Goal: Transaction & Acquisition: Purchase product/service

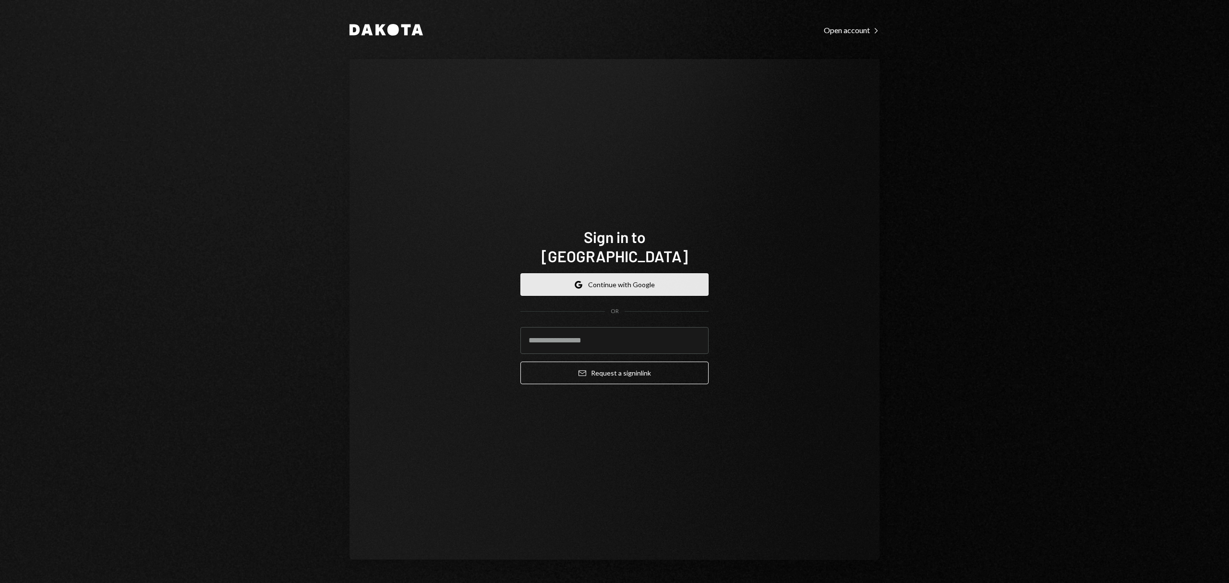
click at [671, 273] on button "Google Continue with Google" at bounding box center [614, 284] width 188 height 23
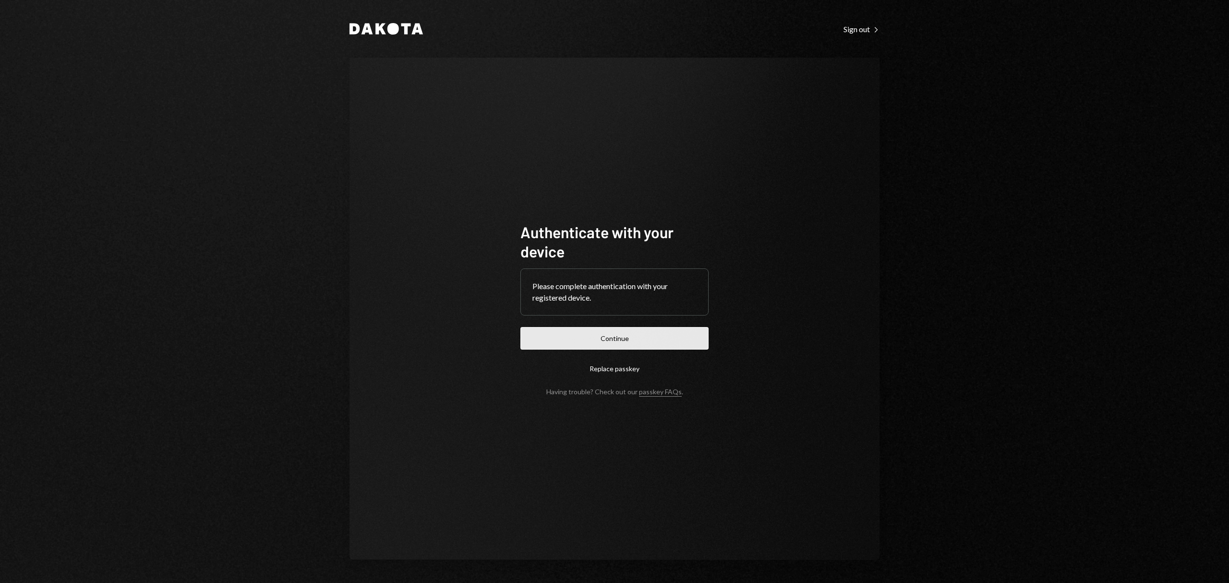
click at [657, 332] on button "Continue" at bounding box center [614, 338] width 188 height 23
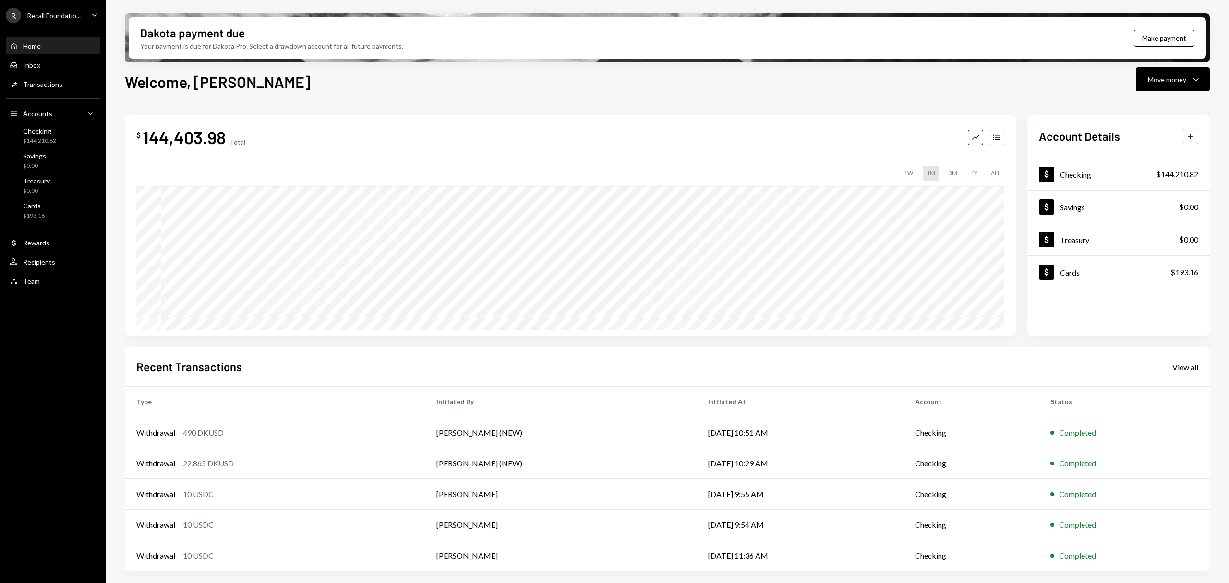
click at [77, 16] on div "Recall Foundatio..." at bounding box center [54, 16] width 54 height 8
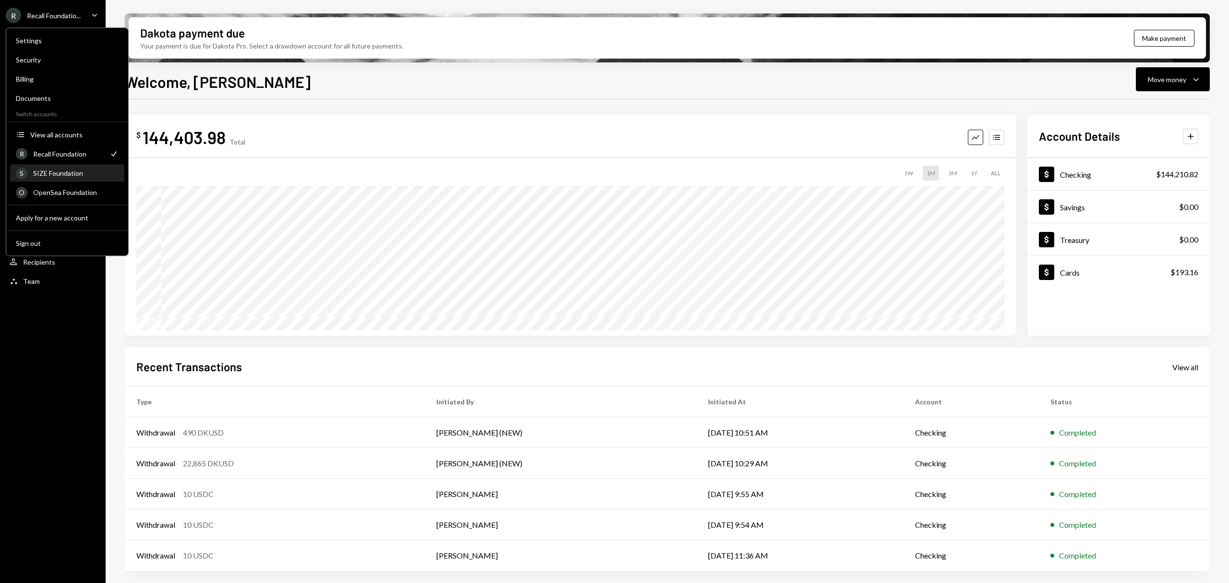
click at [78, 177] on div "SIZE Foundation" at bounding box center [75, 173] width 85 height 8
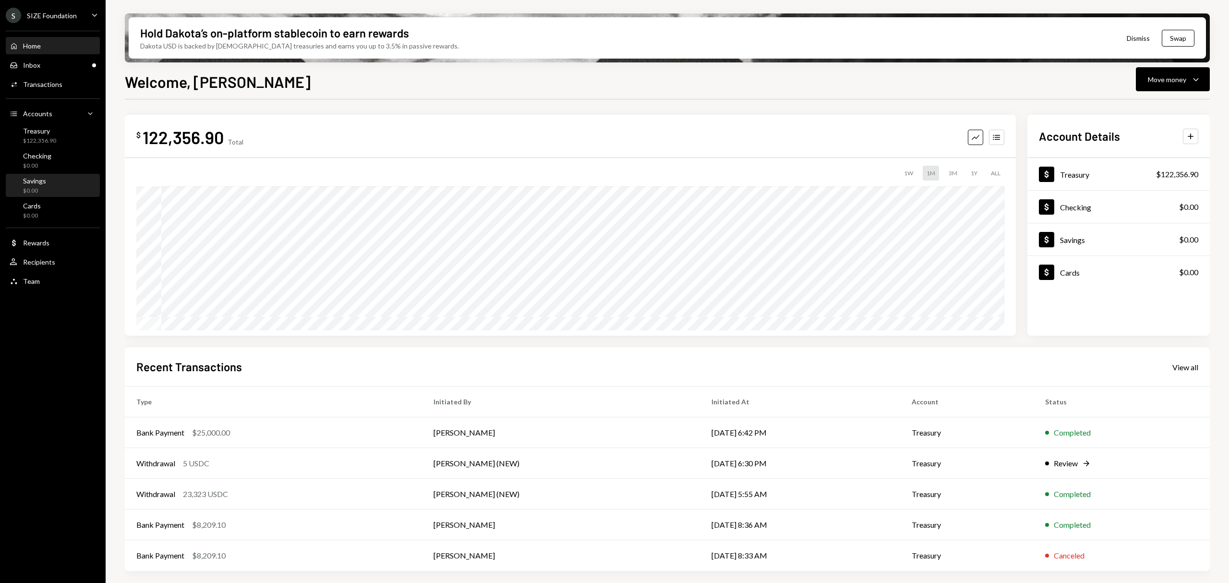
click at [43, 181] on div "Savings" at bounding box center [34, 181] width 23 height 8
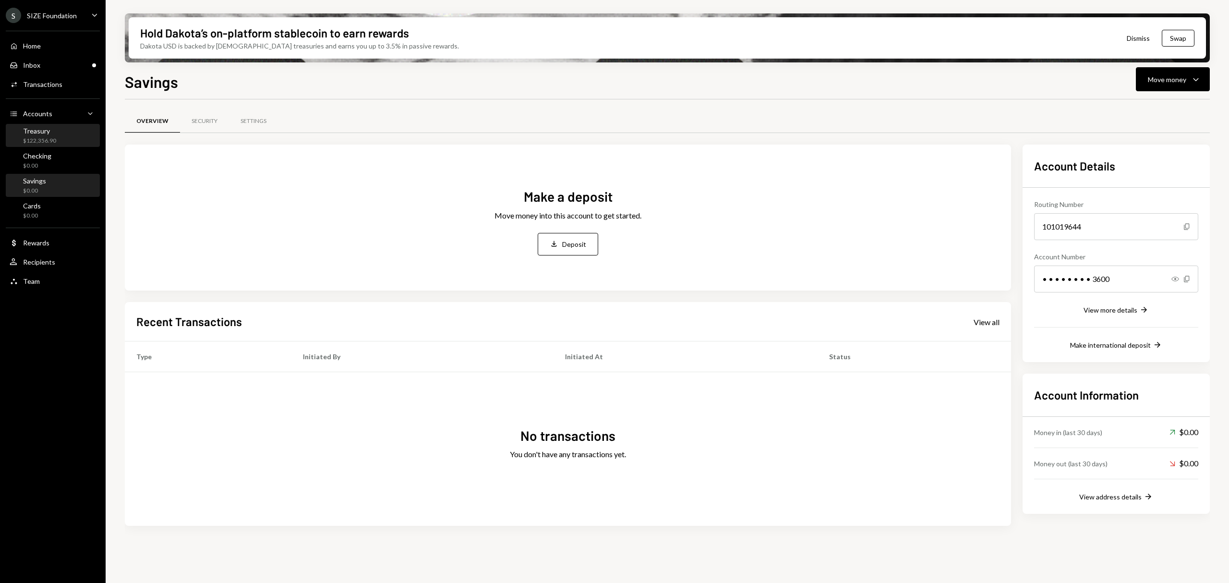
click at [66, 134] on div "Treasury $122,356.90" at bounding box center [53, 136] width 86 height 18
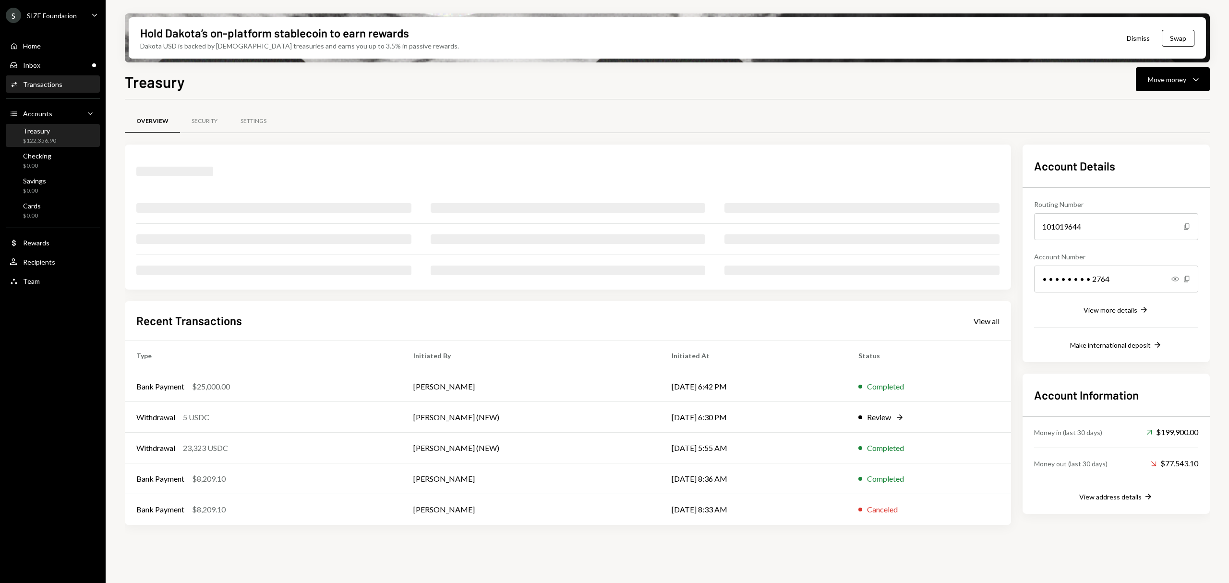
click at [60, 77] on div "Activities Transactions" at bounding box center [53, 84] width 86 height 16
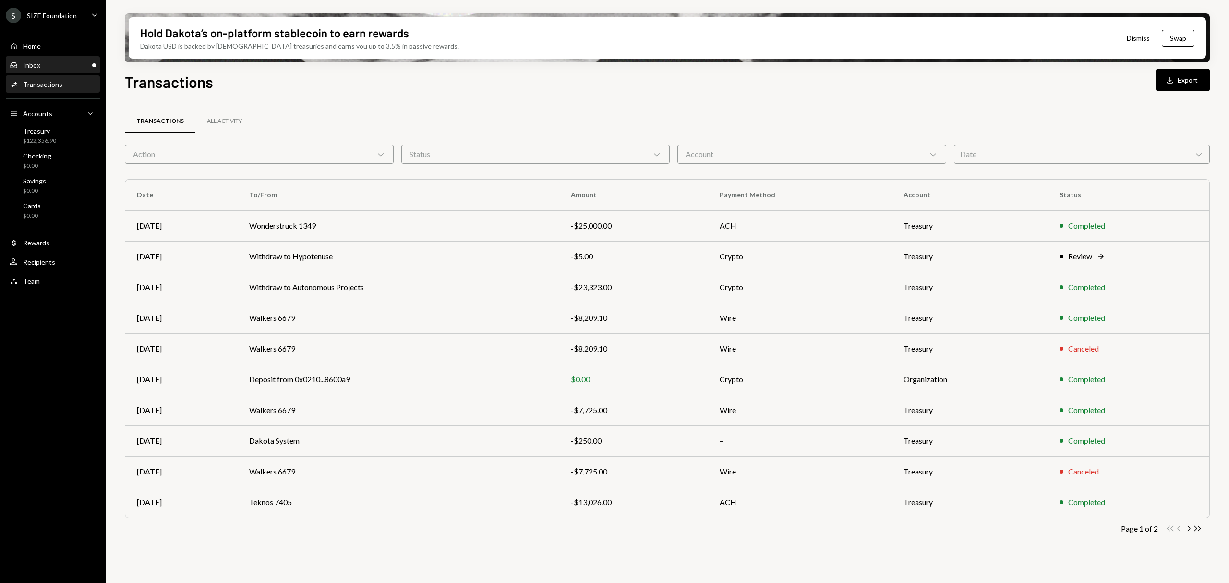
click at [31, 67] on div "Inbox" at bounding box center [31, 65] width 17 height 8
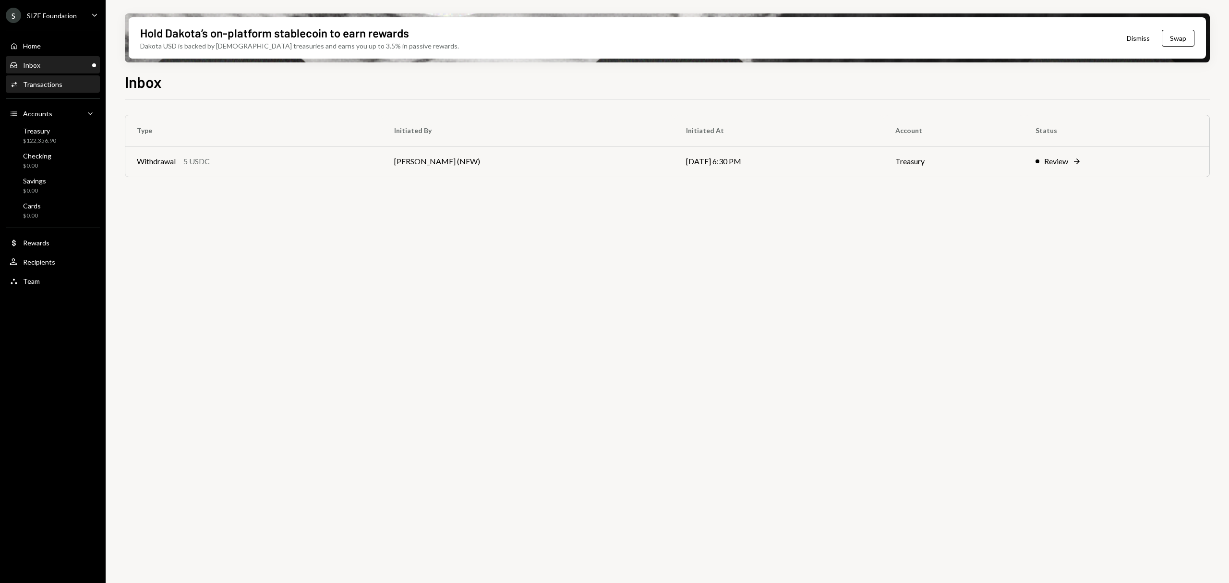
click at [48, 83] on div "Transactions" at bounding box center [42, 84] width 39 height 8
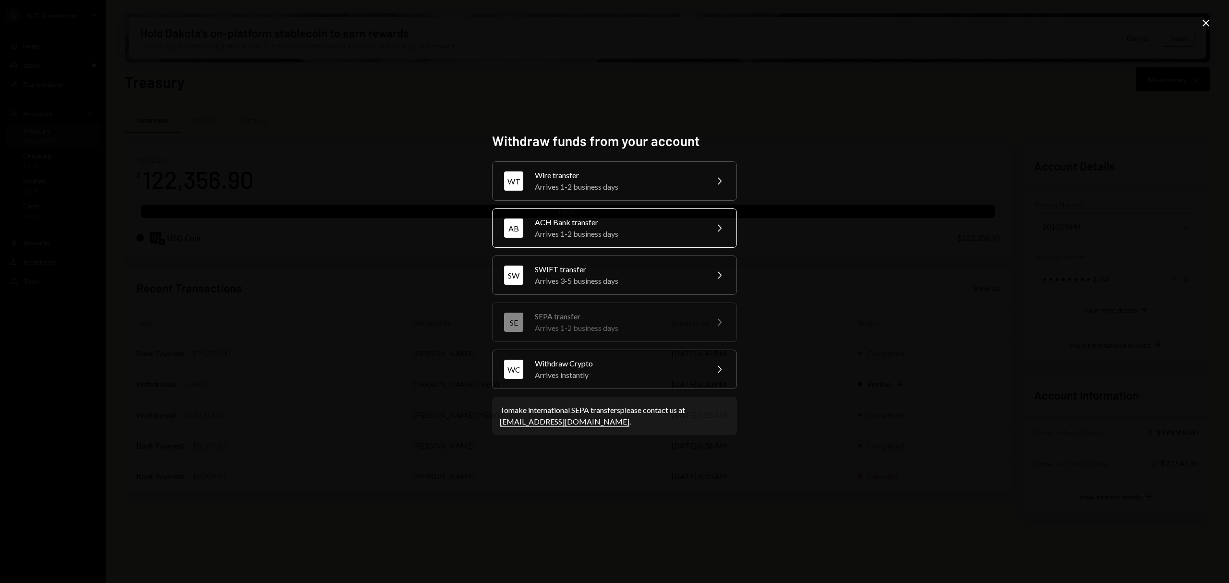
click at [667, 229] on div "Arrives 1-2 business days" at bounding box center [618, 234] width 167 height 12
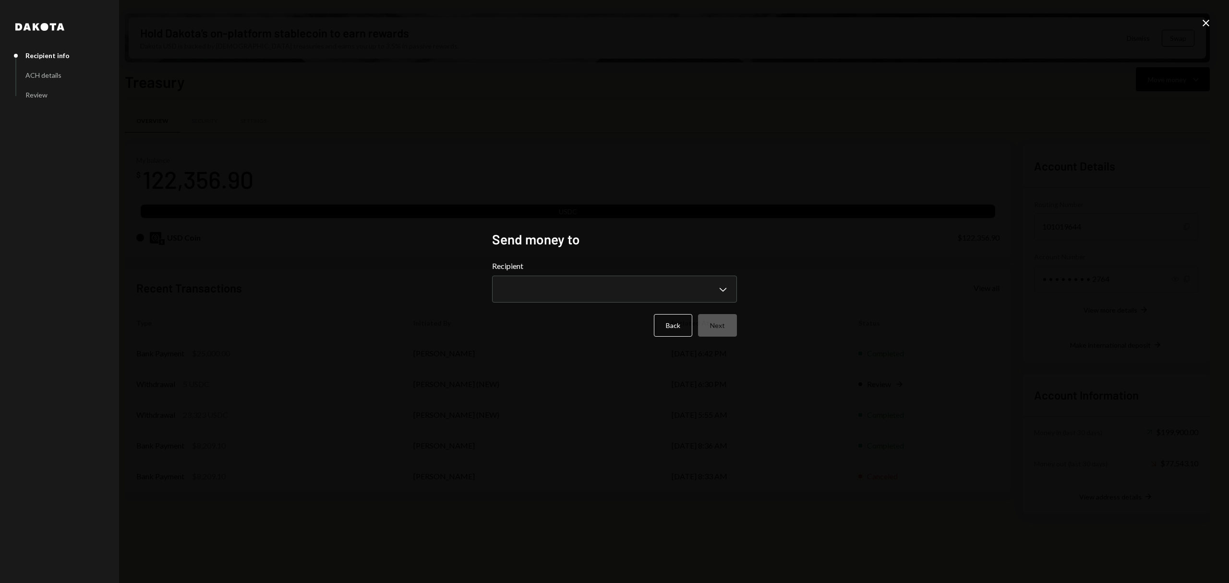
click at [608, 272] on div "**********" at bounding box center [614, 281] width 245 height 42
click at [610, 282] on body "S SIZE Foundation Caret Down Home Home Inbox Inbox Activities Transactions Acco…" at bounding box center [614, 291] width 1229 height 583
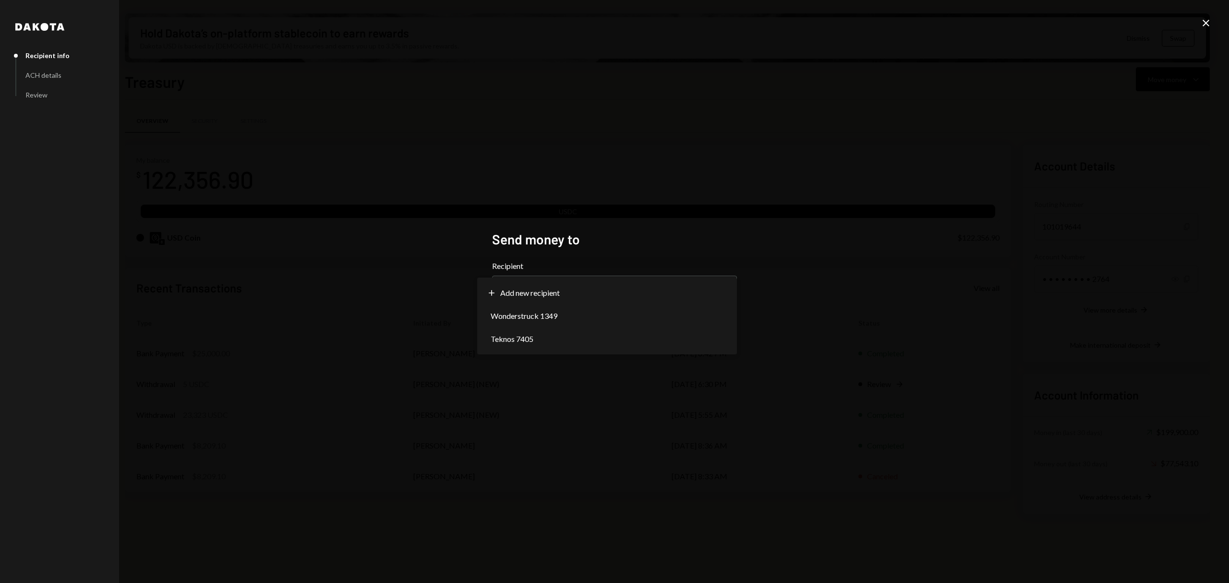
click at [670, 162] on div "**********" at bounding box center [614, 291] width 1229 height 583
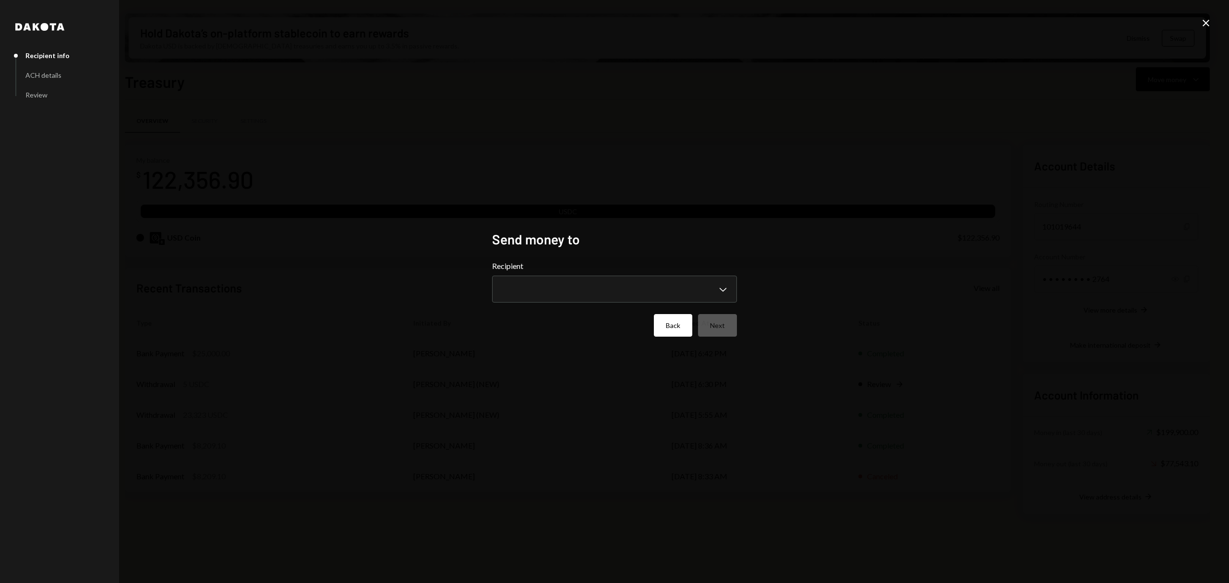
click at [682, 325] on button "Back" at bounding box center [673, 325] width 38 height 23
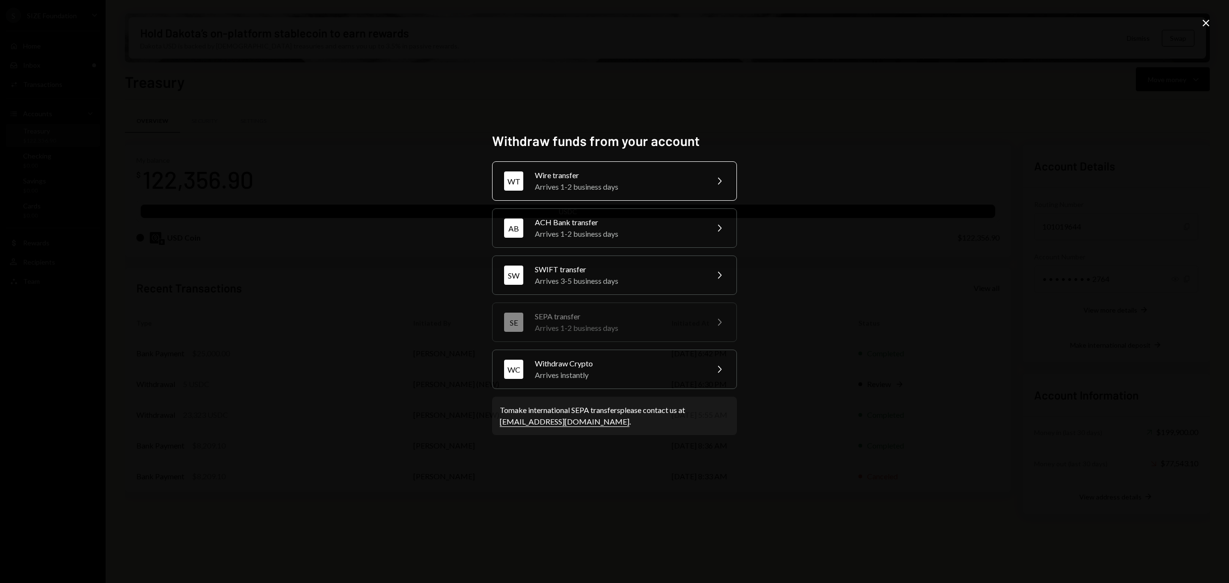
click at [654, 192] on div "WT Wire transfer Arrives 1-2 business days Chevron Right" at bounding box center [614, 180] width 245 height 39
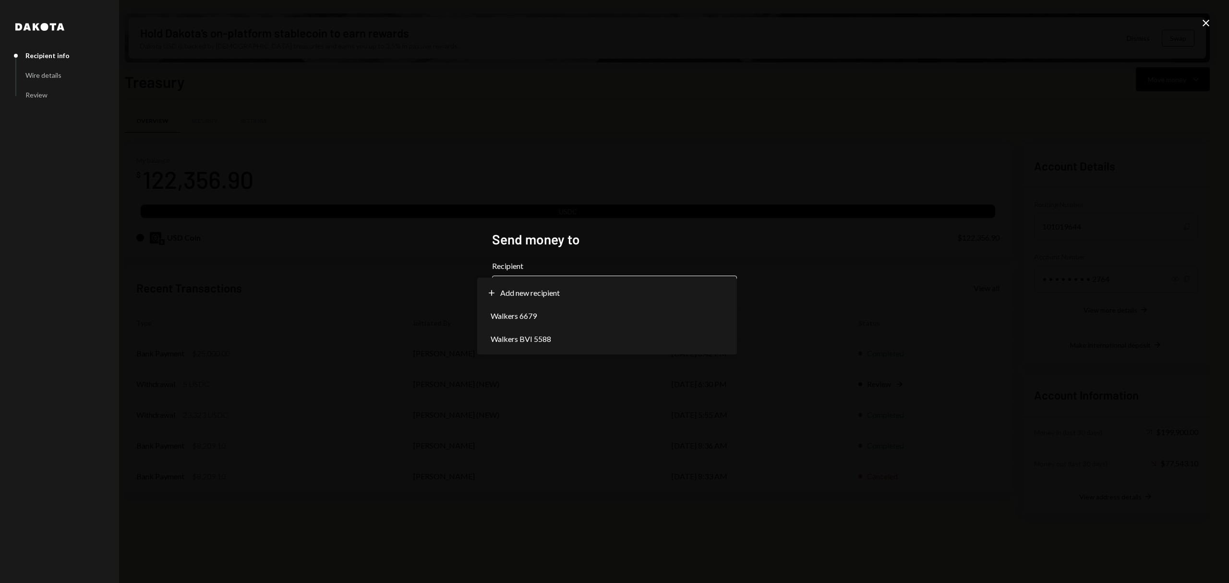
click at [582, 288] on body "S SIZE Foundation Caret Down Home Home Inbox Inbox Activities Transactions Acco…" at bounding box center [614, 291] width 1229 height 583
select select "**********"
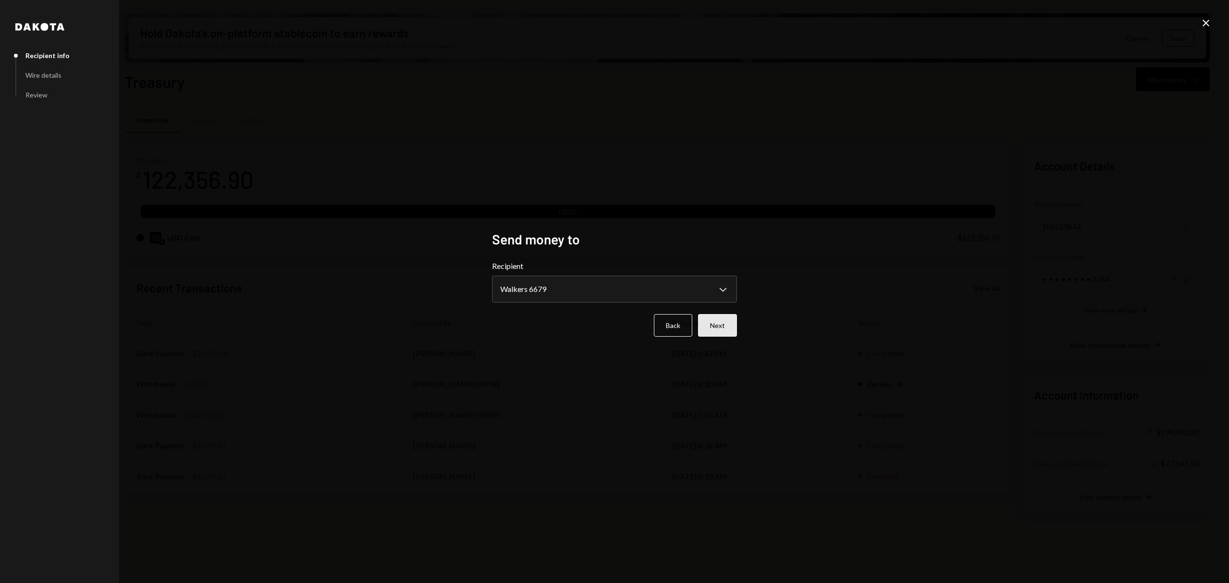
click at [718, 322] on button "Next" at bounding box center [717, 325] width 39 height 23
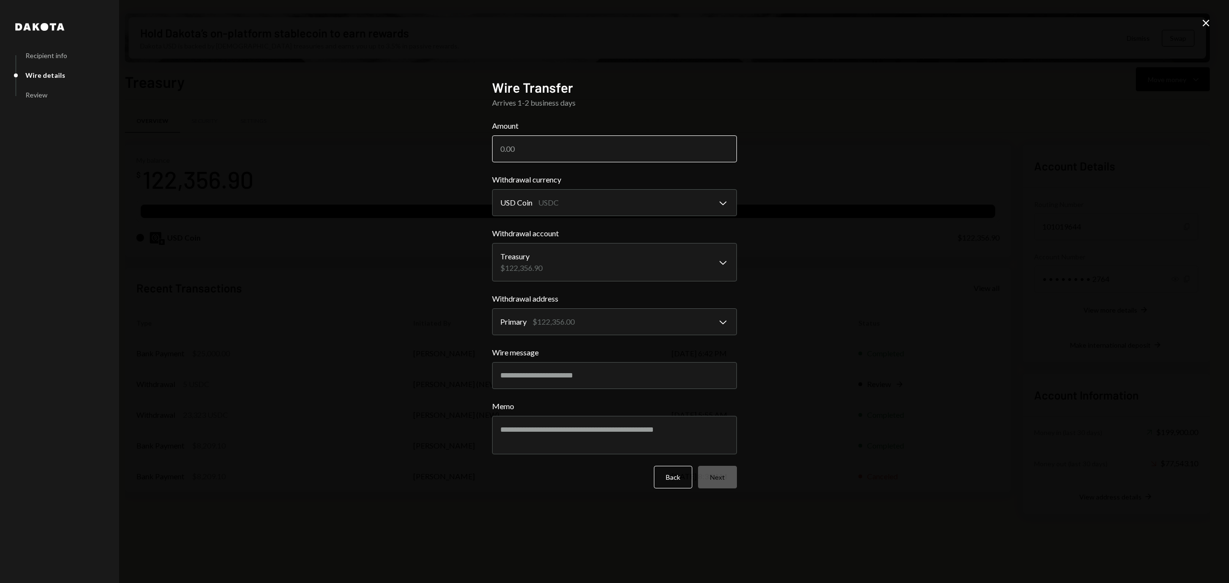
click at [629, 154] on input "Amount" at bounding box center [614, 148] width 245 height 27
drag, startPoint x: 560, startPoint y: 152, endPoint x: 478, endPoint y: 147, distance: 81.7
click at [478, 147] on div "**********" at bounding box center [614, 291] width 1229 height 583
type input "26687.93"
click at [560, 252] on body "S SIZE Foundation Caret Down Home Home Inbox Inbox Activities Transactions Acco…" at bounding box center [614, 291] width 1229 height 583
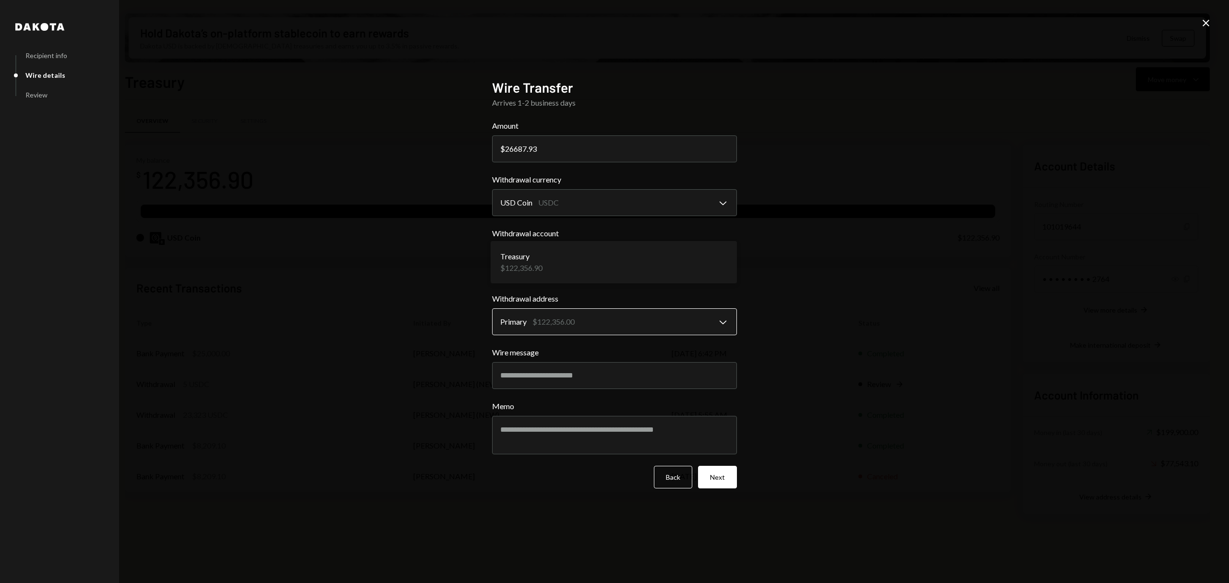
click at [540, 327] on body "S SIZE Foundation Caret Down Home Home Inbox Inbox Activities Transactions Acco…" at bounding box center [614, 291] width 1229 height 583
click at [540, 377] on input "Wire message" at bounding box center [614, 375] width 245 height 27
click at [557, 371] on input "Wire message" at bounding box center [614, 375] width 245 height 27
click at [540, 379] on input "Wire message" at bounding box center [614, 375] width 245 height 27
paste input "**********"
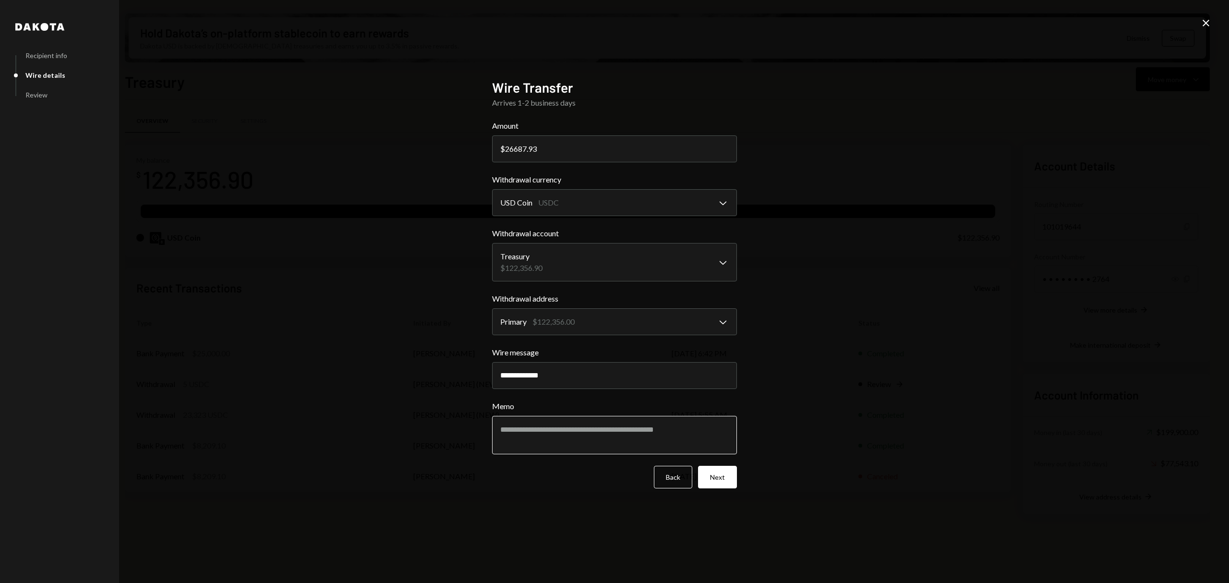
type input "**********"
click at [527, 434] on textarea "Memo" at bounding box center [614, 435] width 245 height 38
click at [556, 429] on textarea "Memo" at bounding box center [614, 435] width 245 height 38
paste textarea "**********"
type textarea "**********"
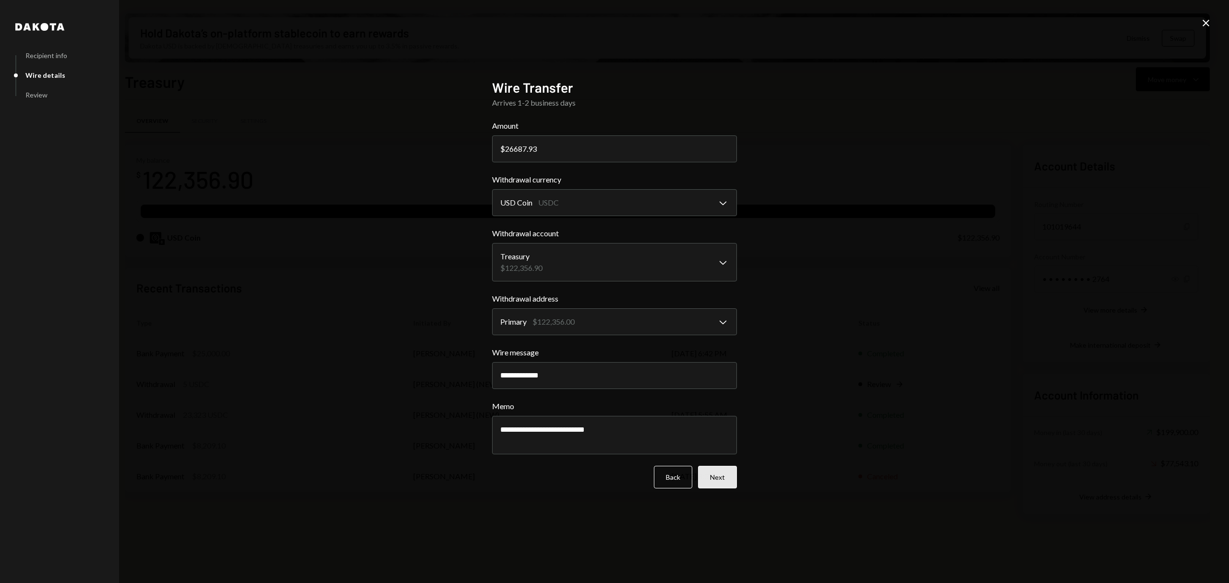
click at [736, 467] on button "Next" at bounding box center [717, 477] width 39 height 23
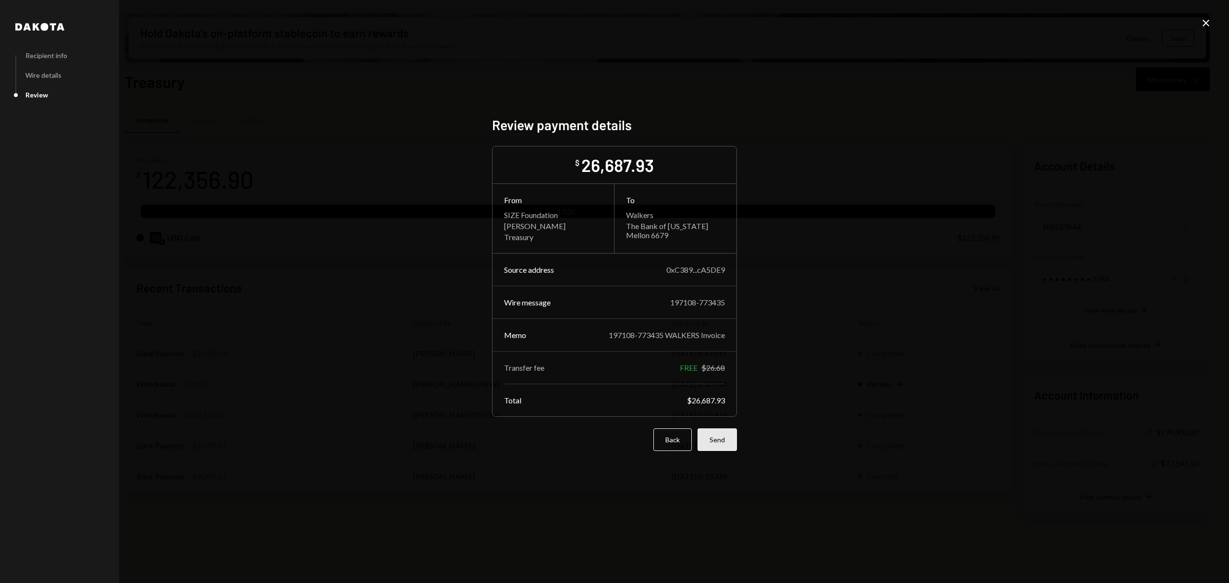
click at [728, 428] on button "Send" at bounding box center [716, 439] width 39 height 23
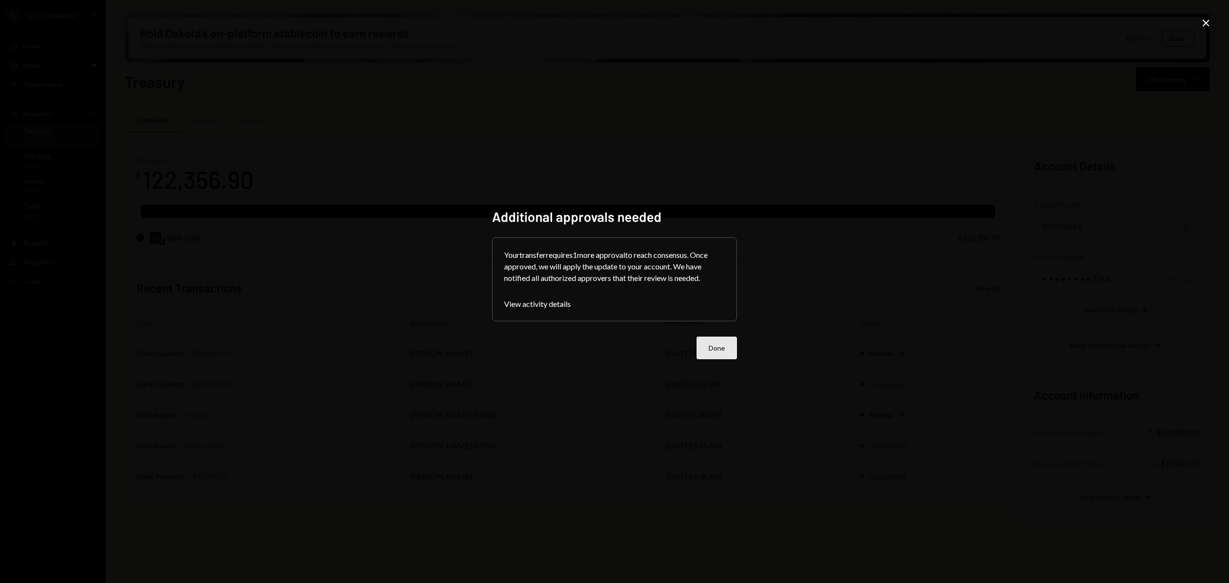
click at [703, 346] on button "Done" at bounding box center [716, 347] width 40 height 23
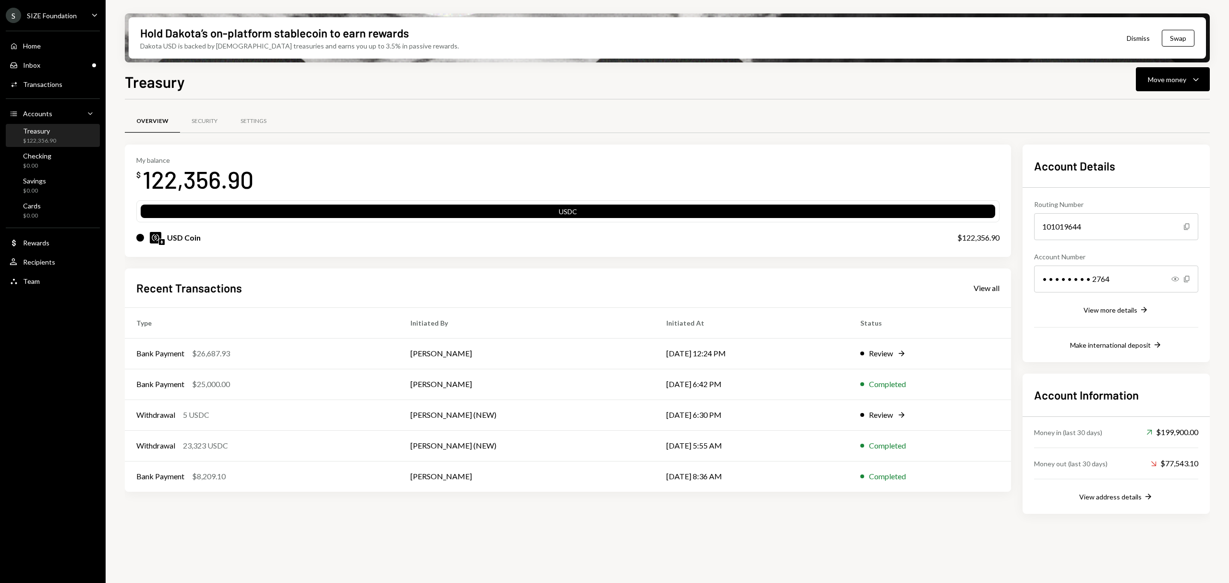
click at [81, 137] on div "Treasury $122,356.90" at bounding box center [53, 136] width 86 height 18
click at [1167, 73] on div "Move money Caret Down" at bounding box center [1173, 79] width 50 height 12
click at [1145, 108] on div "Send" at bounding box center [1165, 108] width 70 height 10
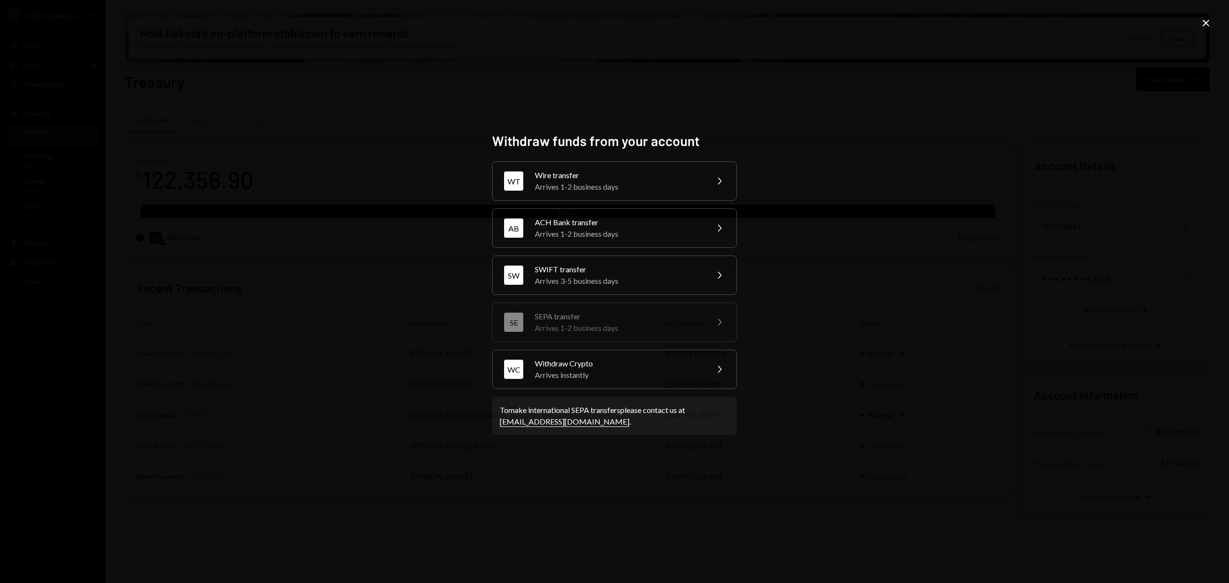
drag, startPoint x: 663, startPoint y: 224, endPoint x: 786, endPoint y: 217, distance: 123.0
click at [786, 217] on div "Withdraw funds from your account WT Wire transfer Arrives 1-2 business days Che…" at bounding box center [614, 291] width 1229 height 583
click at [701, 262] on div "SW SWIFT transfer Arrives 3-5 business days Chevron Right" at bounding box center [614, 274] width 245 height 39
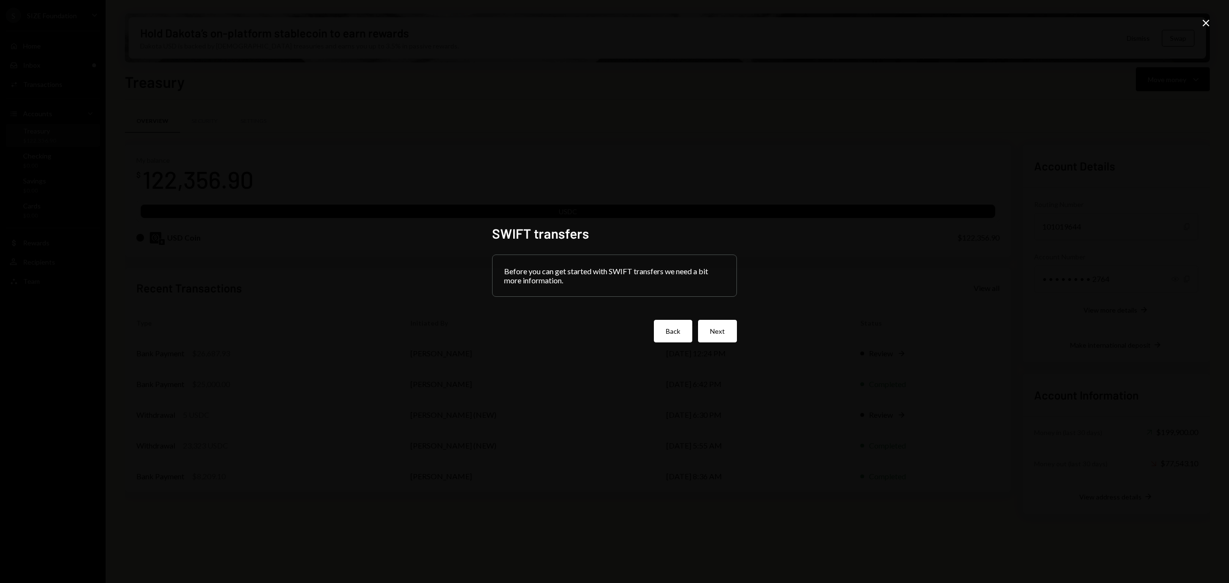
click at [678, 320] on button "Back" at bounding box center [673, 331] width 38 height 23
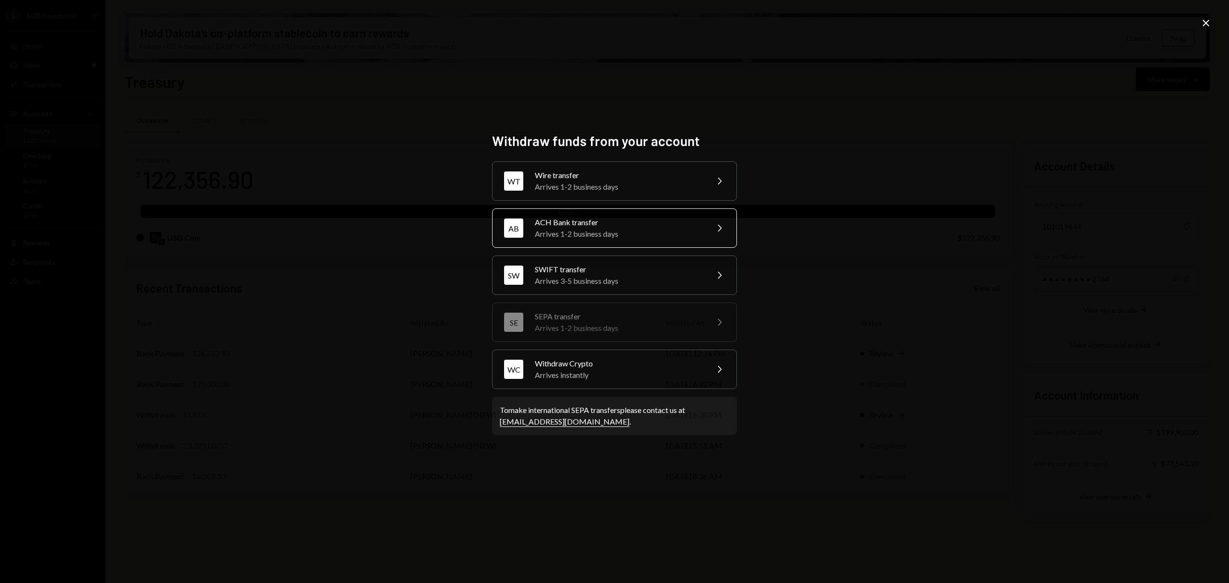
click at [644, 223] on div "ACH Bank transfer" at bounding box center [618, 222] width 167 height 12
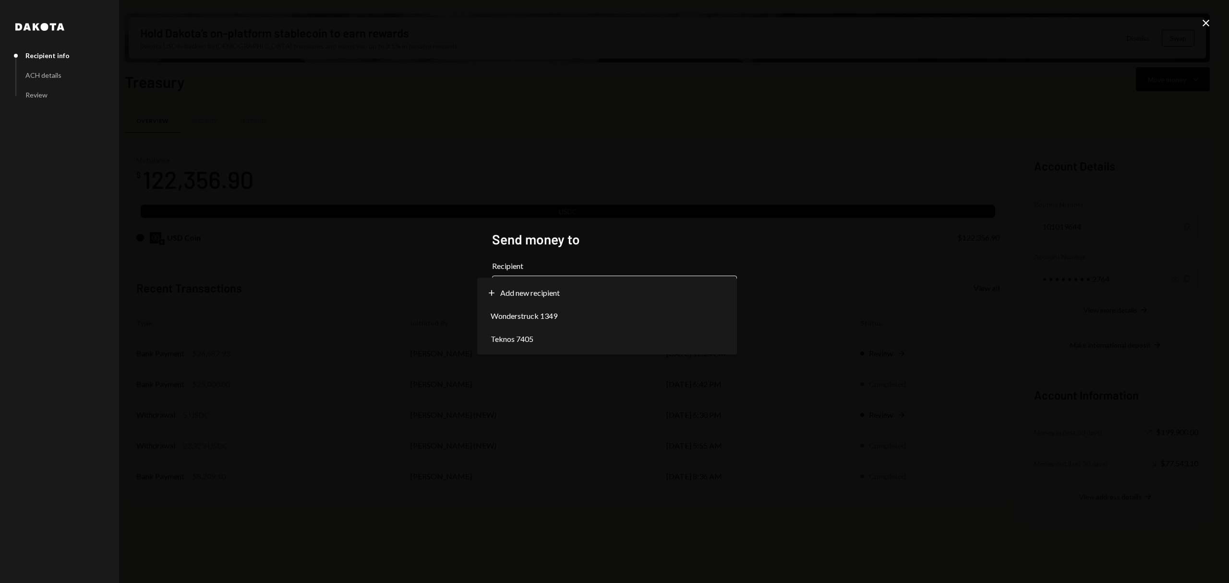
click at [699, 288] on body "S SIZE Foundation Caret Down Home Home Inbox Inbox Activities Transactions Acco…" at bounding box center [614, 291] width 1229 height 583
click at [609, 389] on div "**********" at bounding box center [614, 291] width 1229 height 583
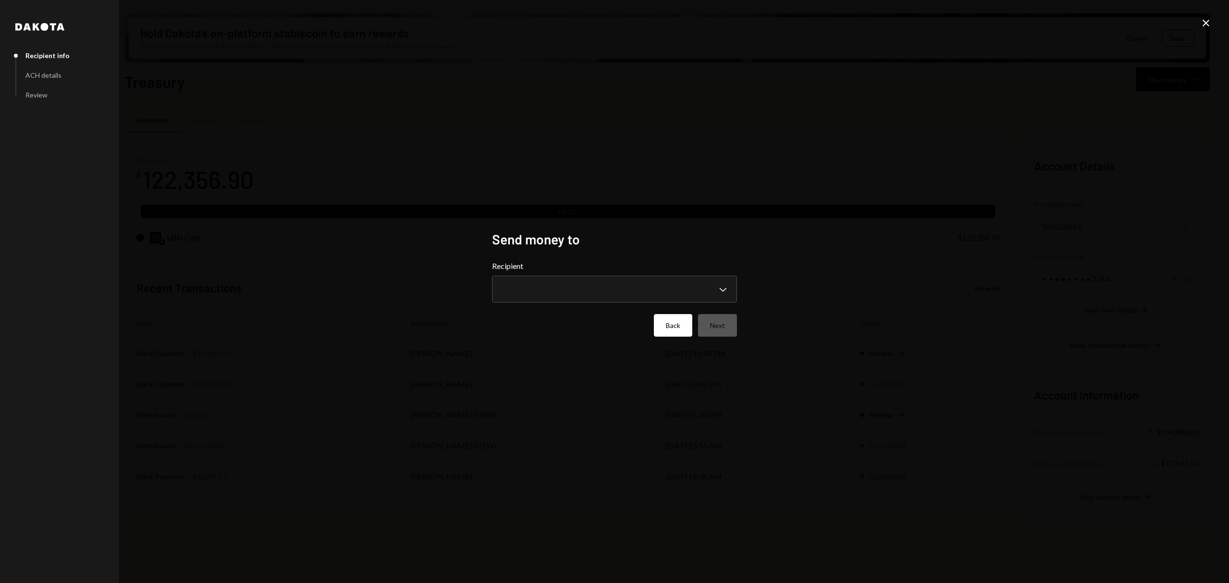
click at [676, 331] on button "Back" at bounding box center [673, 325] width 38 height 23
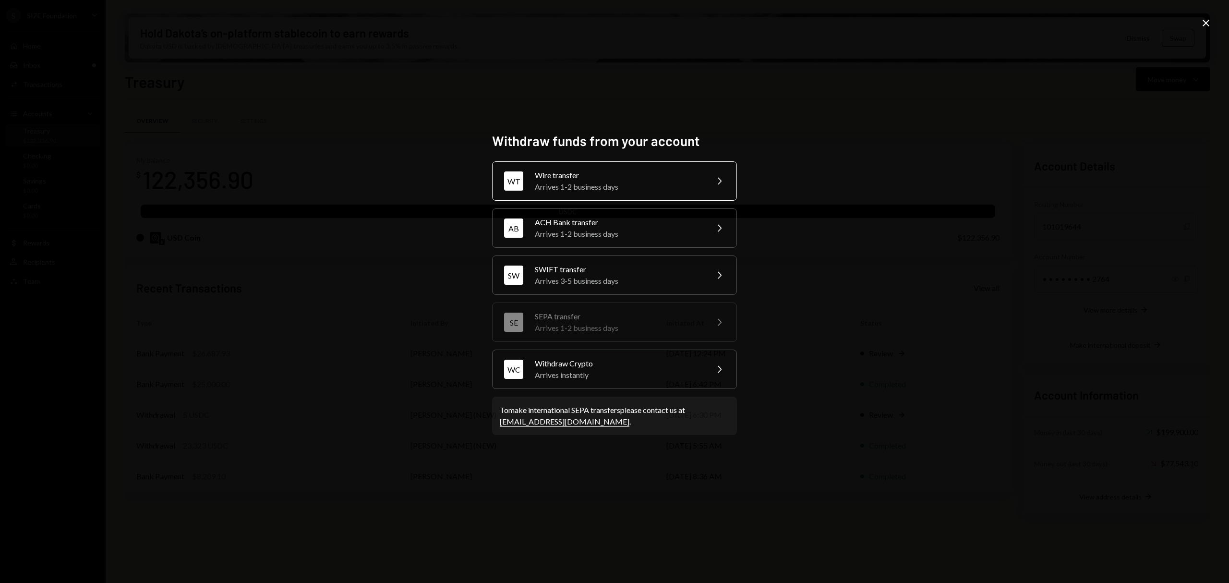
click at [659, 177] on div "Wire transfer" at bounding box center [618, 175] width 167 height 12
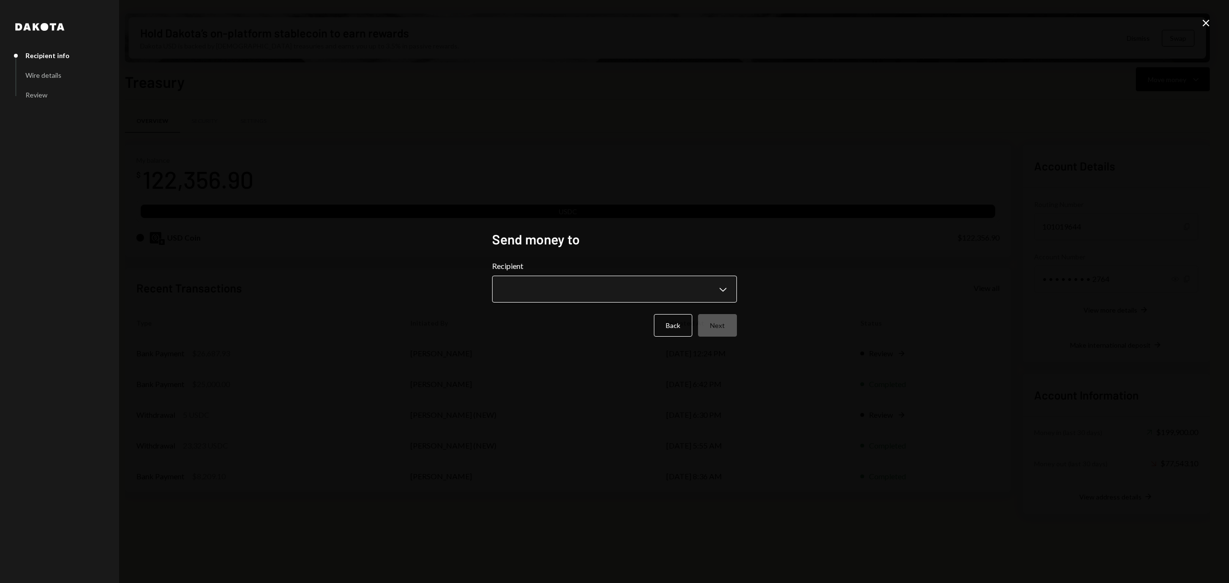
click at [665, 278] on body "S SIZE Foundation Caret Down Home Home Inbox Inbox Activities Transactions Acco…" at bounding box center [614, 291] width 1229 height 583
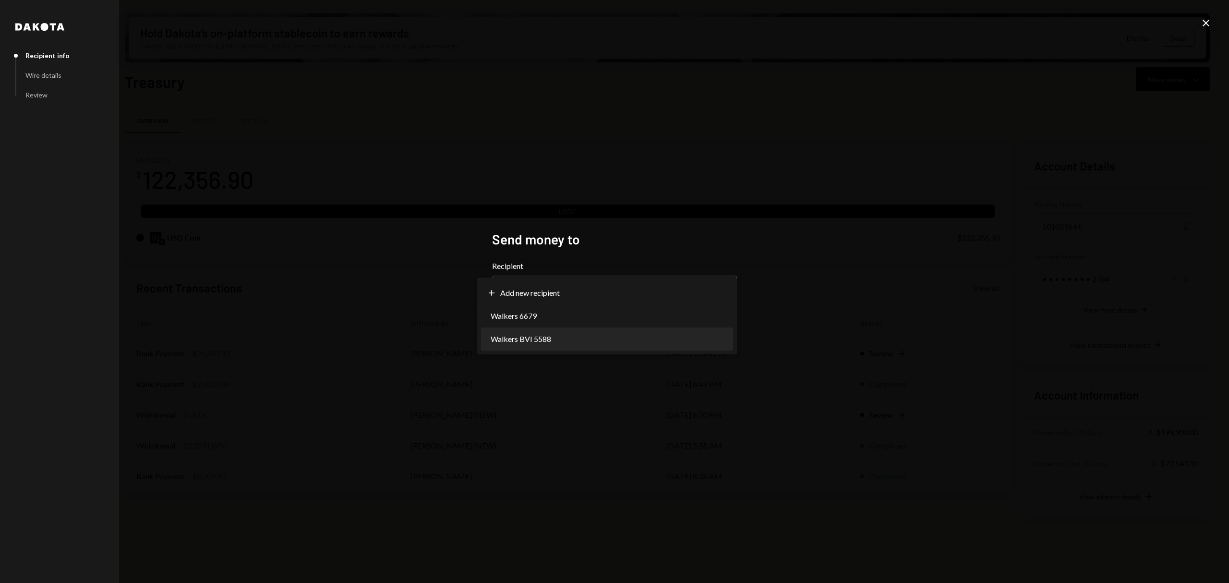
select select "**********"
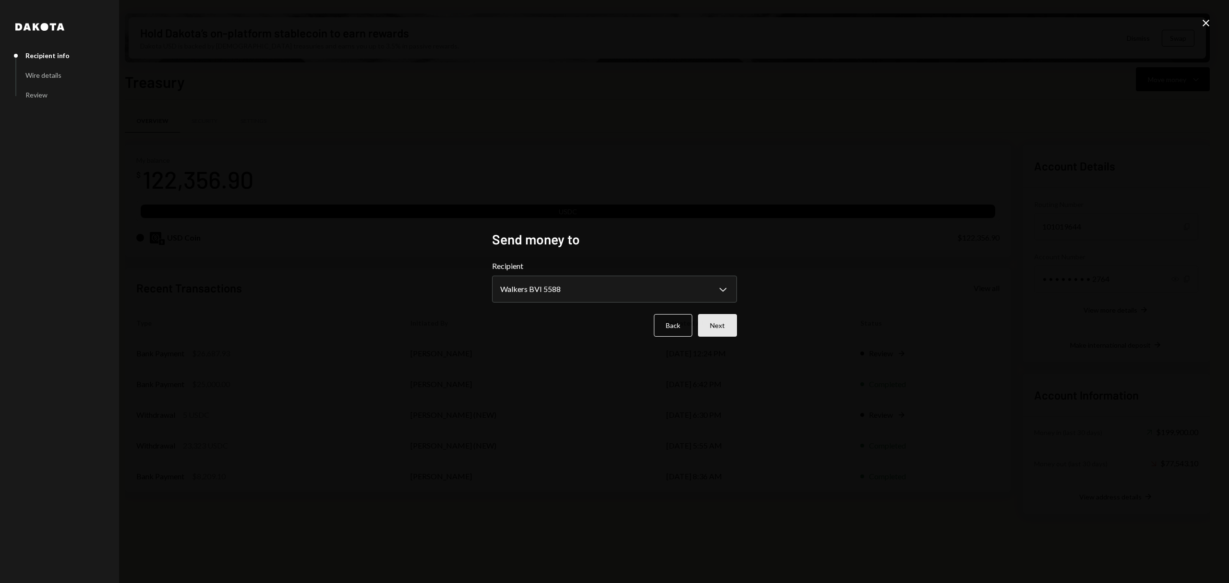
click at [717, 325] on button "Next" at bounding box center [717, 325] width 39 height 23
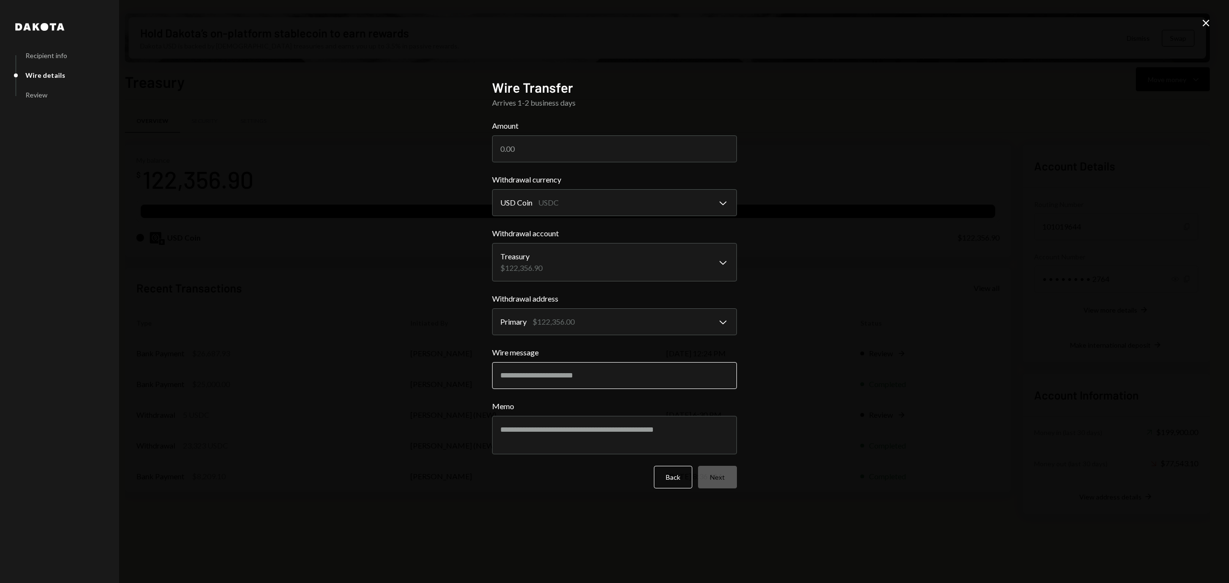
click at [675, 375] on input "Wire message" at bounding box center [614, 375] width 245 height 27
click at [663, 482] on button "Back" at bounding box center [673, 477] width 38 height 23
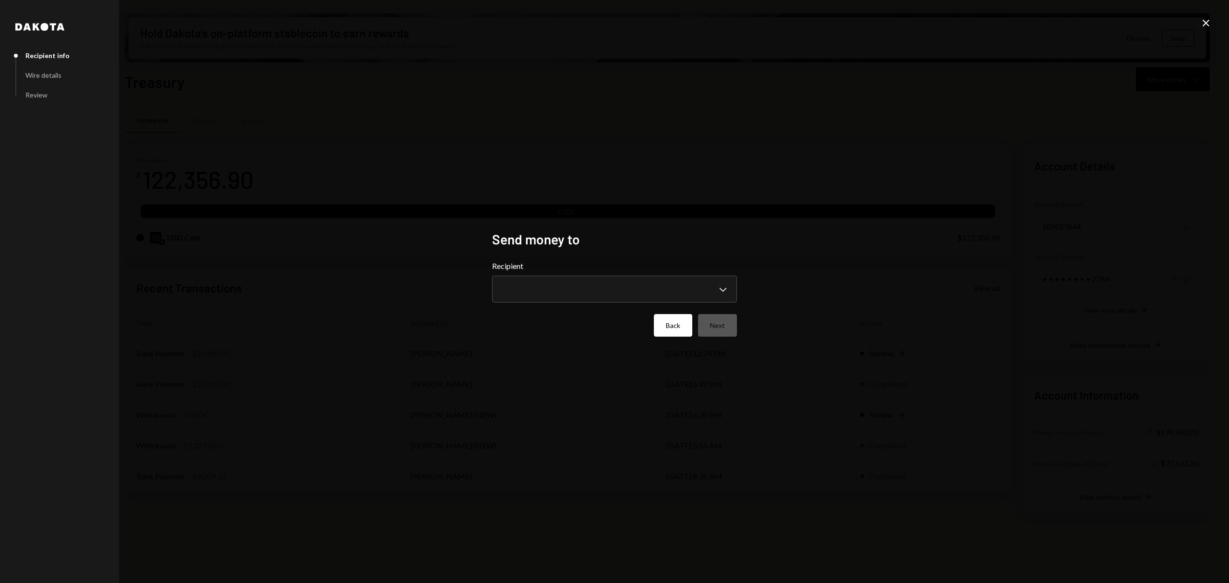
click at [677, 336] on button "Back" at bounding box center [673, 325] width 38 height 23
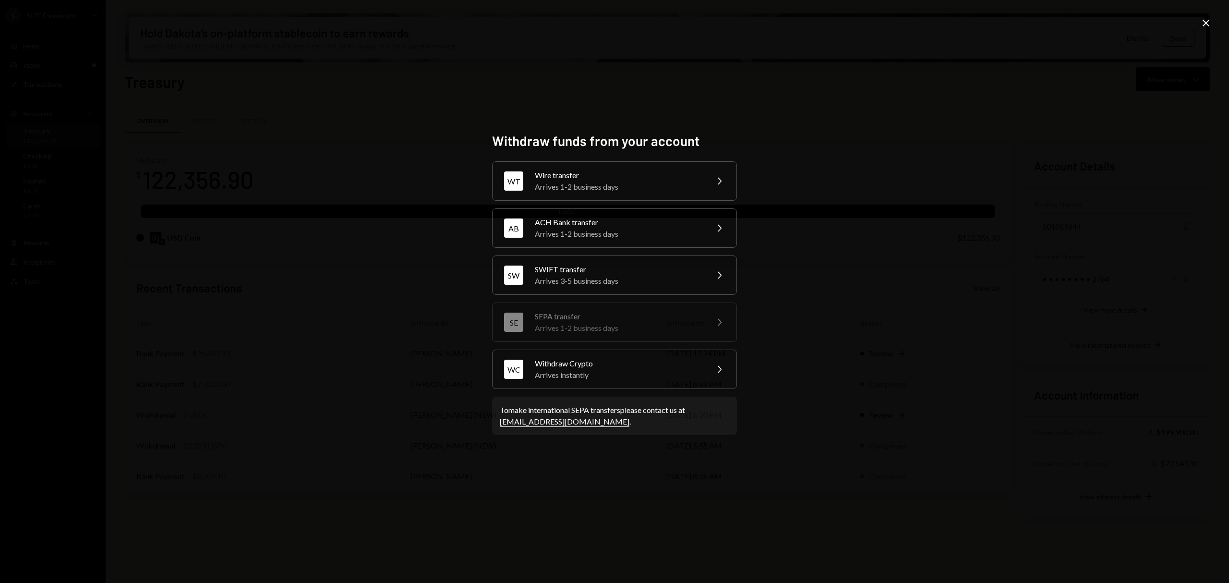
click at [1213, 15] on div "Withdraw funds from your account WT Wire transfer Arrives 1-2 business days Che…" at bounding box center [614, 291] width 1229 height 583
click at [1210, 18] on icon "Close" at bounding box center [1206, 23] width 12 height 12
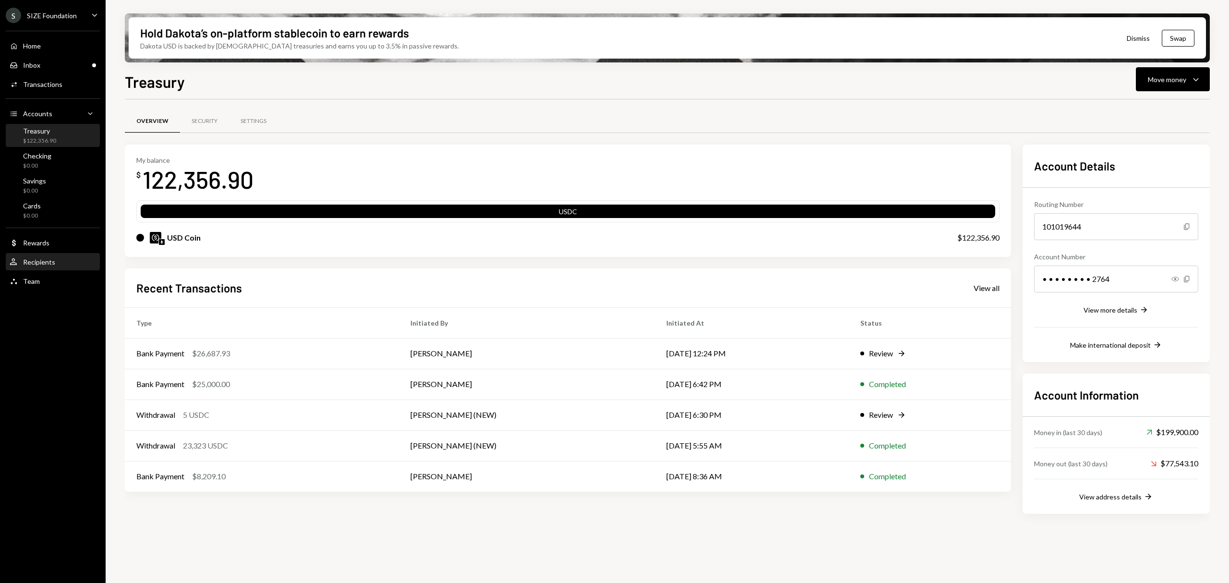
click at [50, 263] on div "Recipients" at bounding box center [39, 262] width 32 height 8
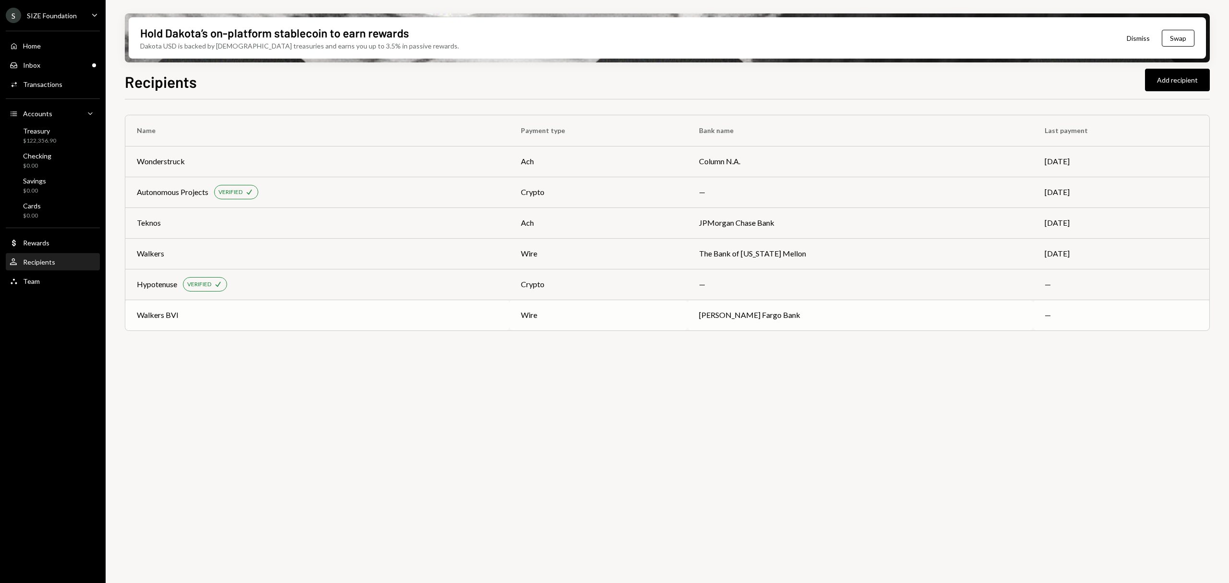
click at [155, 312] on div "Walkers BVI" at bounding box center [158, 315] width 42 height 12
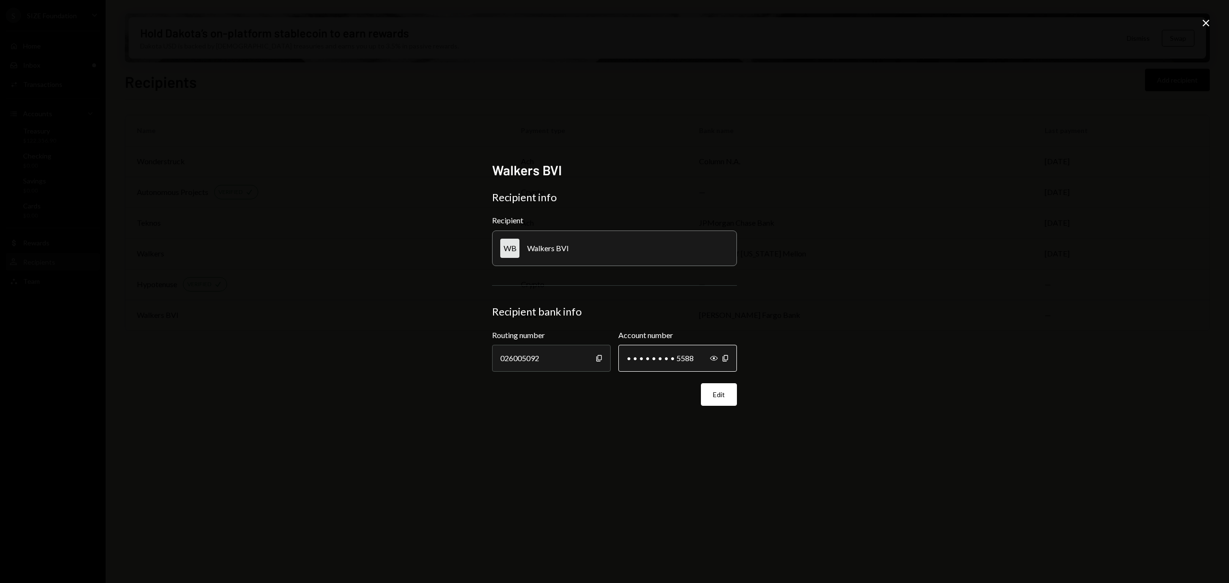
click at [708, 357] on div "• • • • • • • • 5588" at bounding box center [677, 358] width 119 height 27
click at [712, 358] on div "• • • • • • • • 5588 Show Copy" at bounding box center [677, 358] width 119 height 27
click at [715, 357] on icon "Show" at bounding box center [714, 358] width 8 height 8
click at [712, 355] on icon "Hide" at bounding box center [714, 358] width 8 height 8
click at [711, 356] on icon "button" at bounding box center [714, 358] width 8 height 5
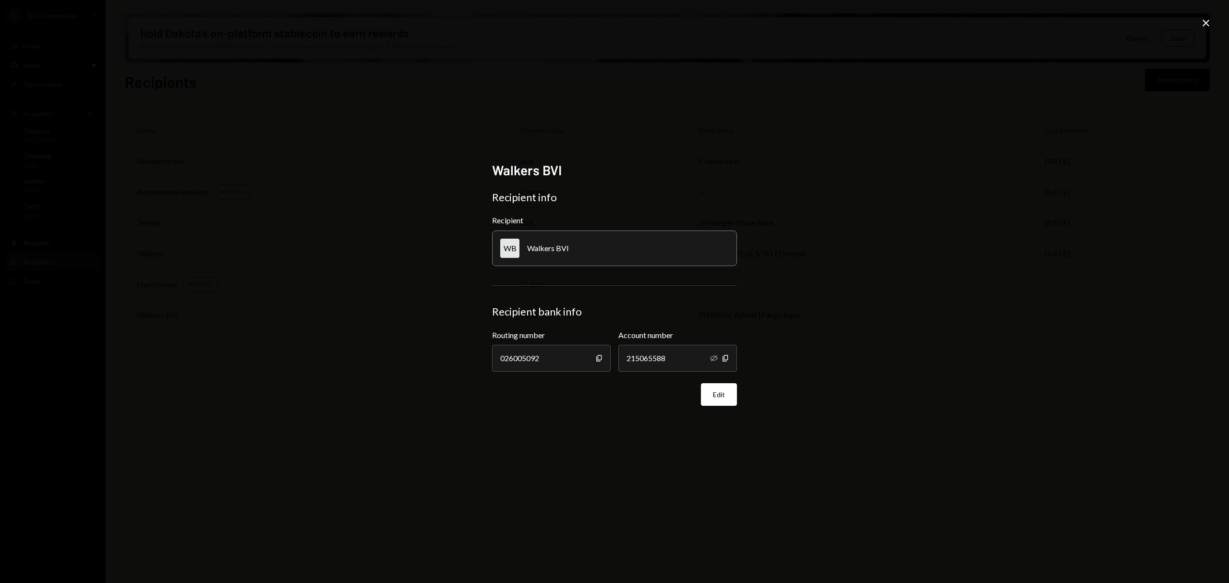
click at [566, 279] on form "Recipient info Recipient WB Walkers BVI Recipient bank info Routing number 0260…" at bounding box center [614, 298] width 245 height 215
click at [527, 245] on div "Walkers BVI" at bounding box center [548, 247] width 42 height 9
click at [742, 396] on div "Walkers BVI Recipient info Recipient WB Walkers BVI Recipient bank info Routing…" at bounding box center [614, 291] width 268 height 283
click at [729, 396] on button "Edit" at bounding box center [719, 394] width 36 height 23
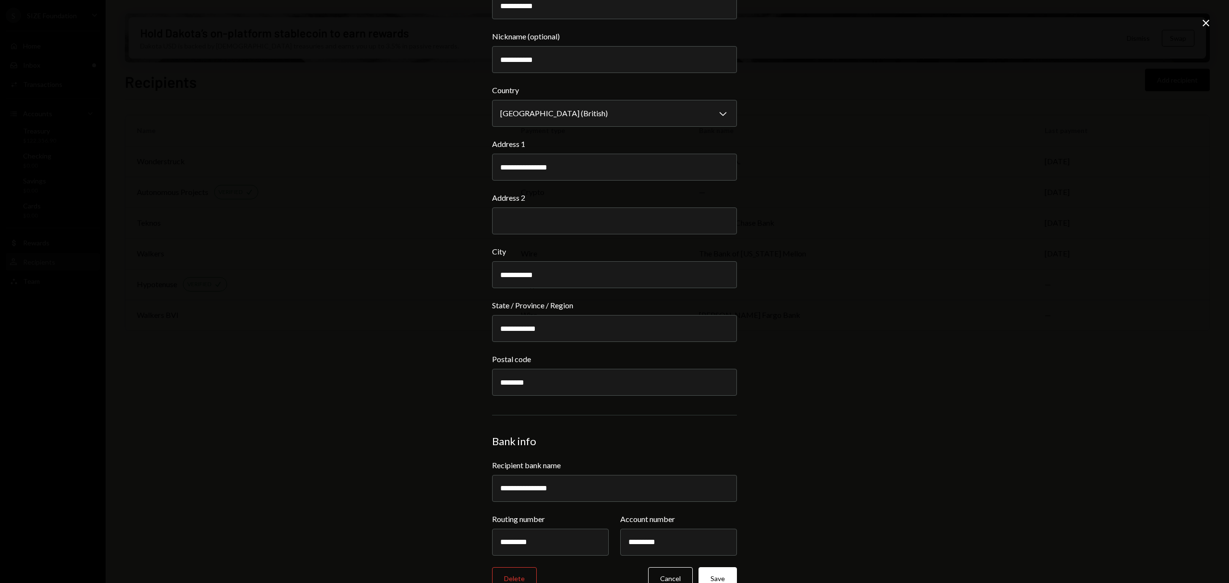
scroll to position [110, 0]
